Goal: Find specific page/section: Find specific page/section

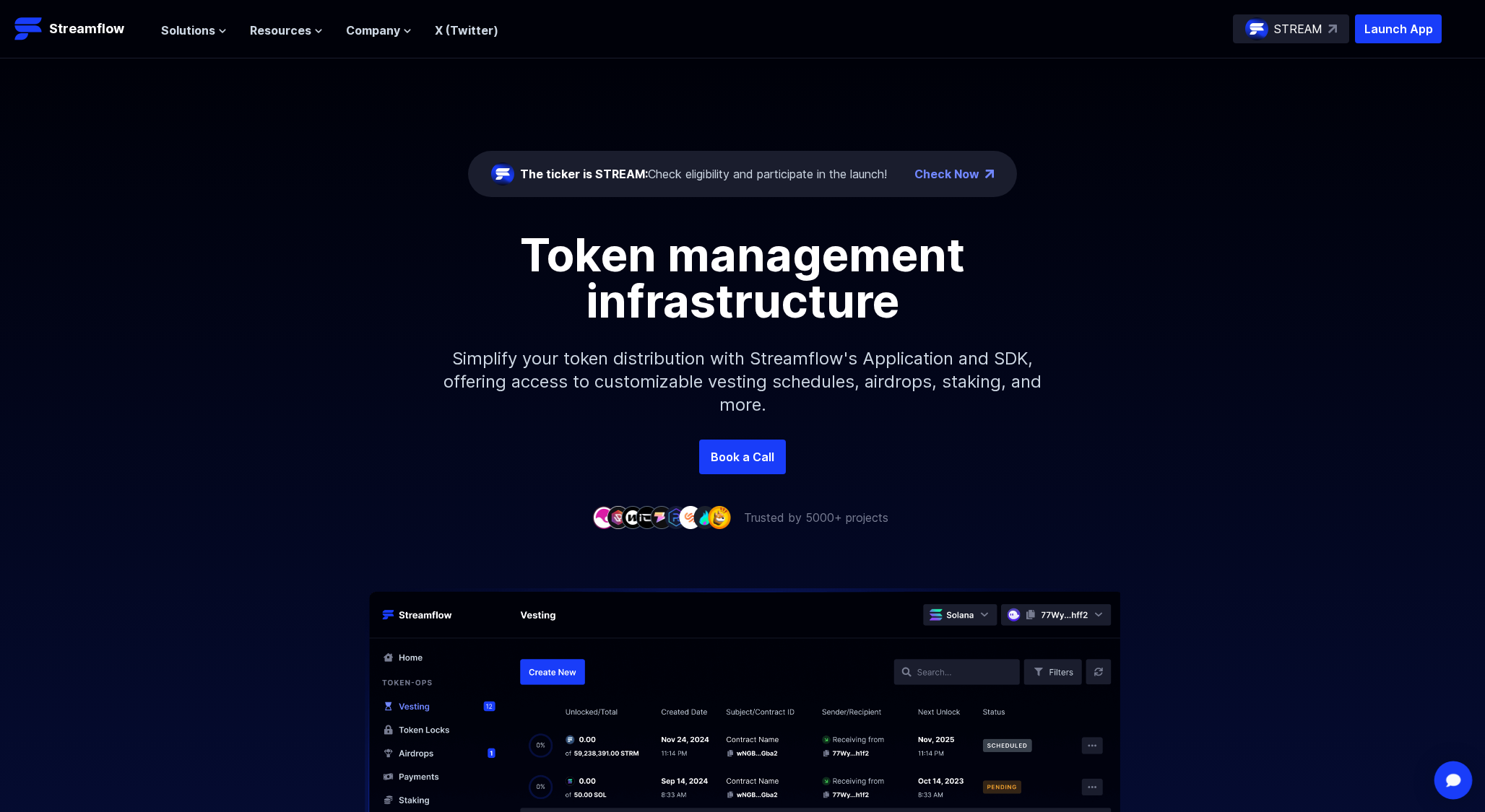
click at [1462, 784] on div "Open Intercom Messenger" at bounding box center [1453, 781] width 38 height 38
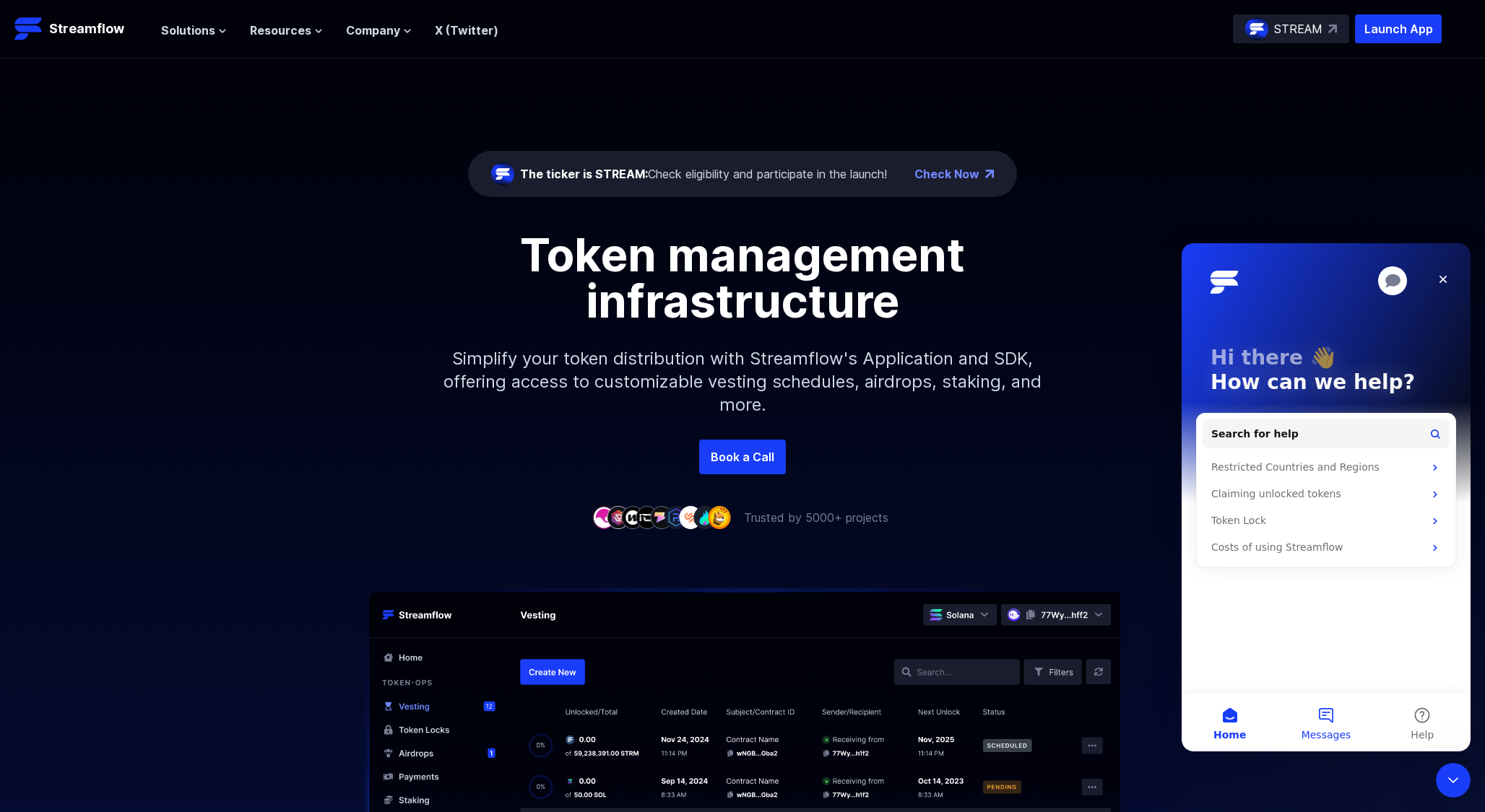
click at [1346, 713] on button "Messages" at bounding box center [1326, 723] width 96 height 58
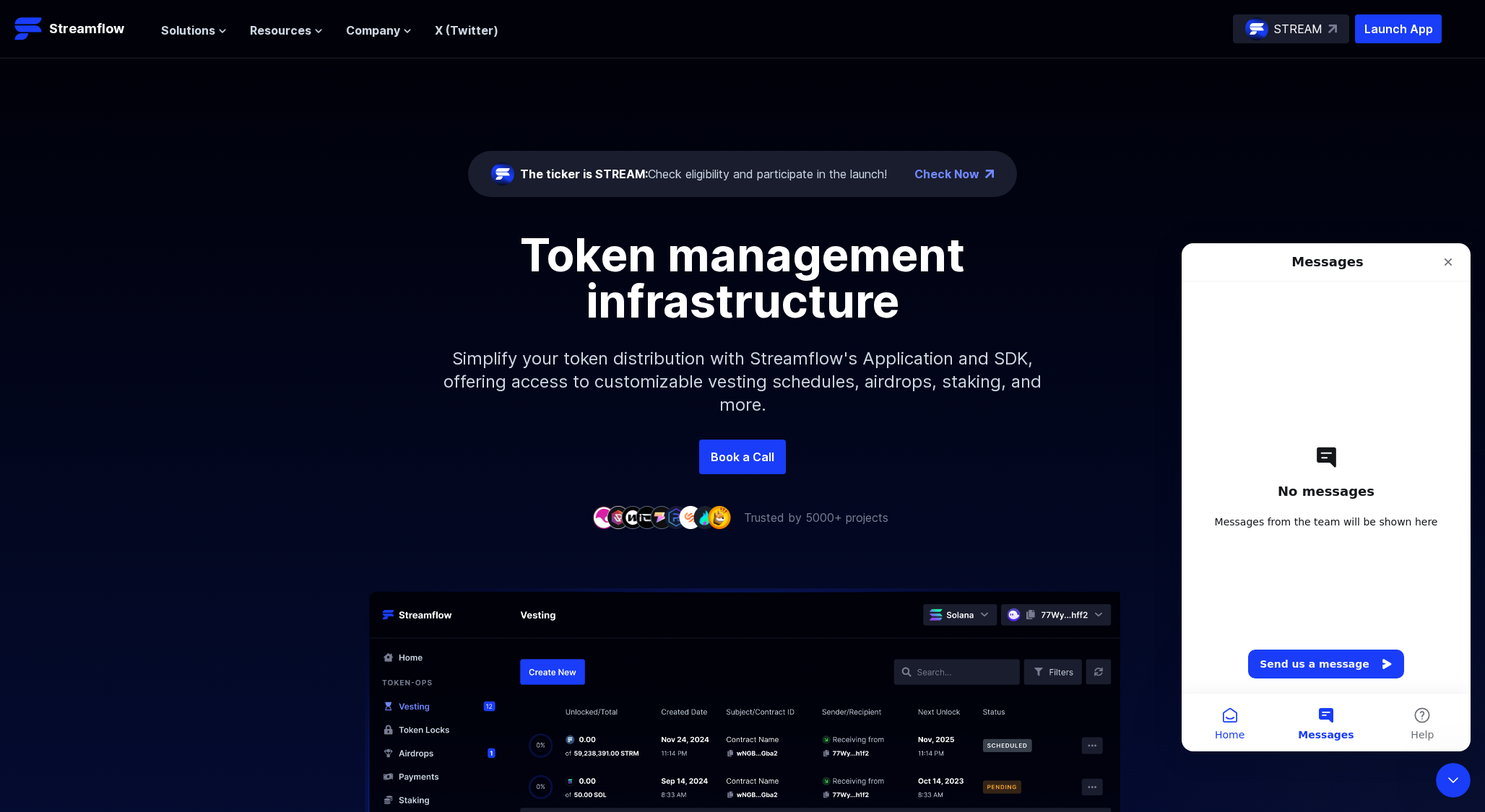
click at [1236, 716] on button "Home" at bounding box center [1229, 723] width 96 height 58
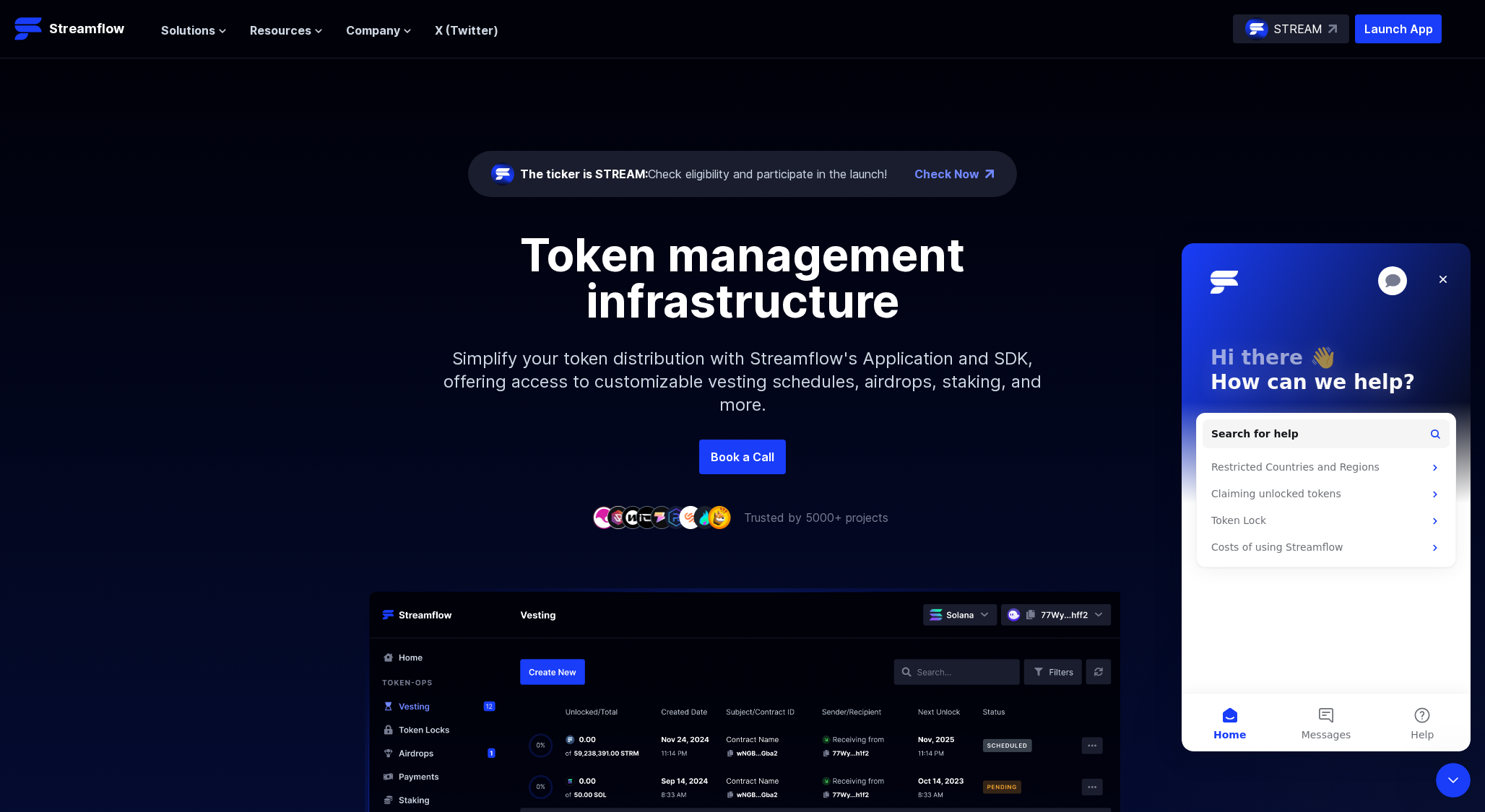
click at [1066, 464] on div "Book a Call" at bounding box center [742, 456] width 1485 height 35
click at [1442, 279] on icon "Close" at bounding box center [1443, 279] width 8 height 8
